Goal: Find specific page/section: Find specific page/section

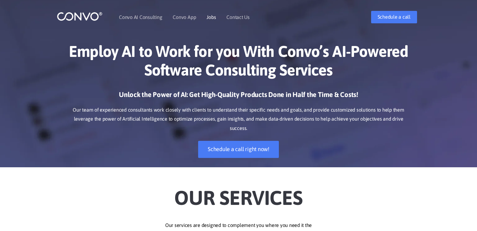
click at [209, 18] on link "Jobs" at bounding box center [210, 17] width 9 height 5
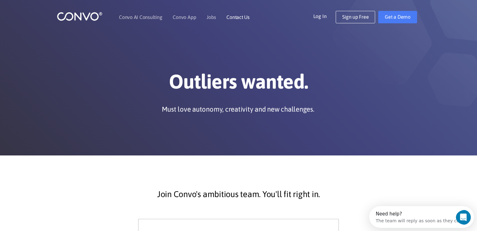
click at [235, 16] on link "Contact Us" at bounding box center [237, 17] width 23 height 5
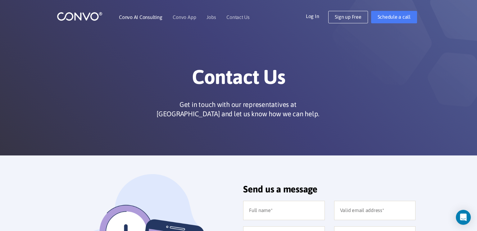
click at [144, 16] on link "Convo AI Consulting" at bounding box center [140, 17] width 43 height 5
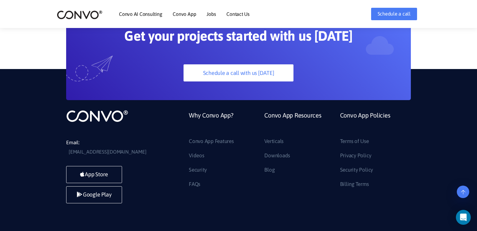
scroll to position [1747, 0]
